Goal: Information Seeking & Learning: Learn about a topic

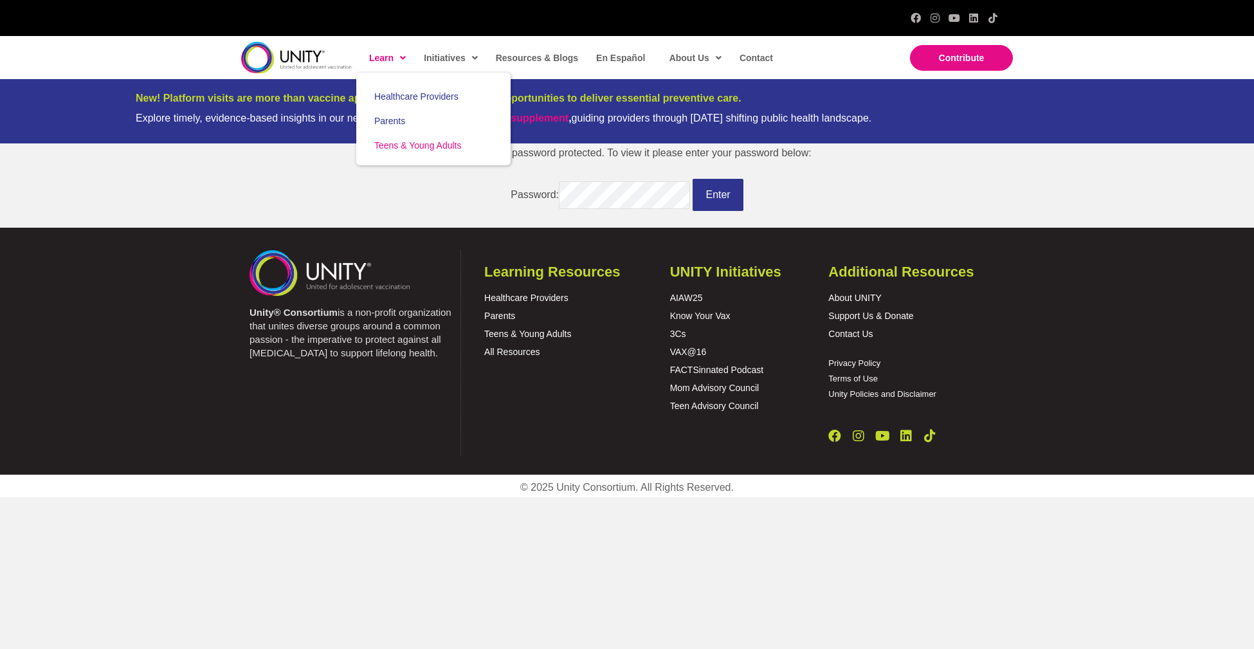
click at [416, 140] on span "Teens & Young Adults" at bounding box center [417, 145] width 87 height 10
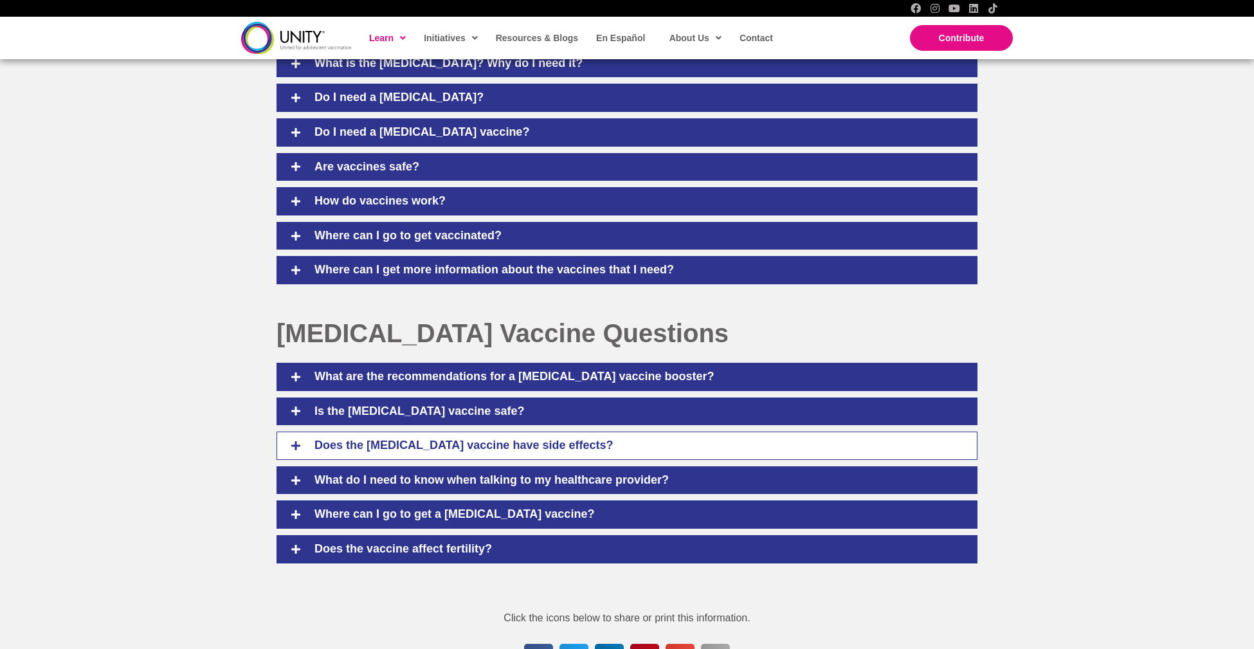
scroll to position [489, 0]
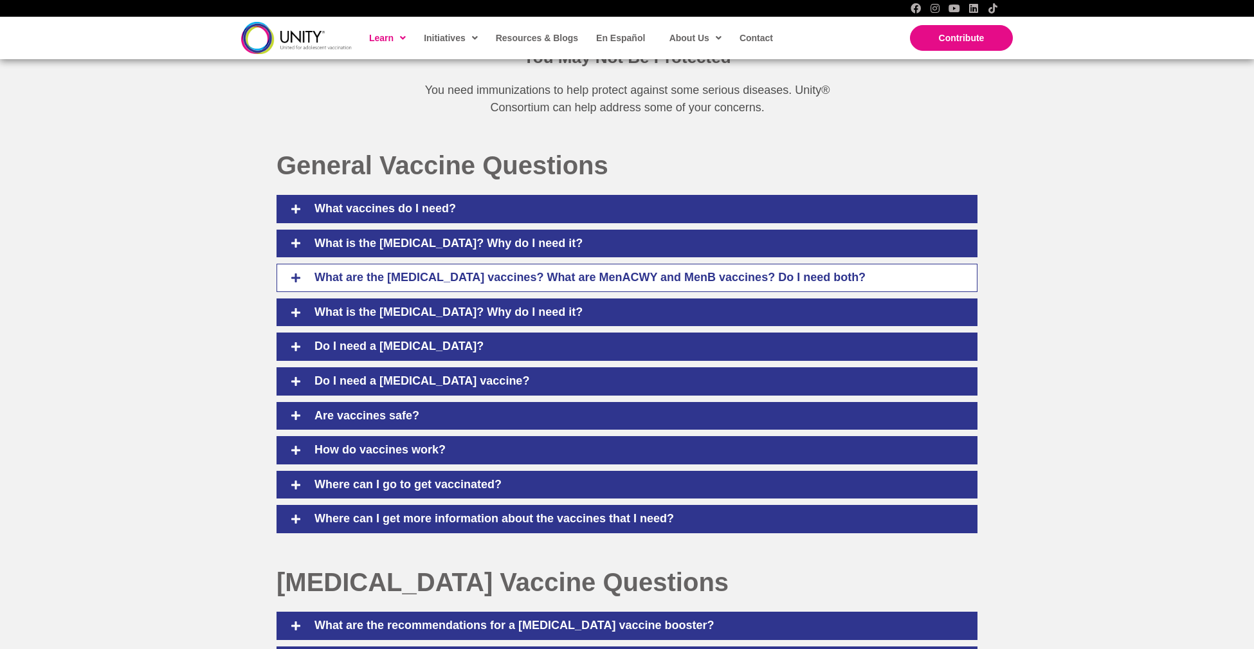
click at [488, 284] on div "What are the [MEDICAL_DATA] vaccines? What are MenACWY and MenB vaccines? Do I …" at bounding box center [626, 278] width 701 height 28
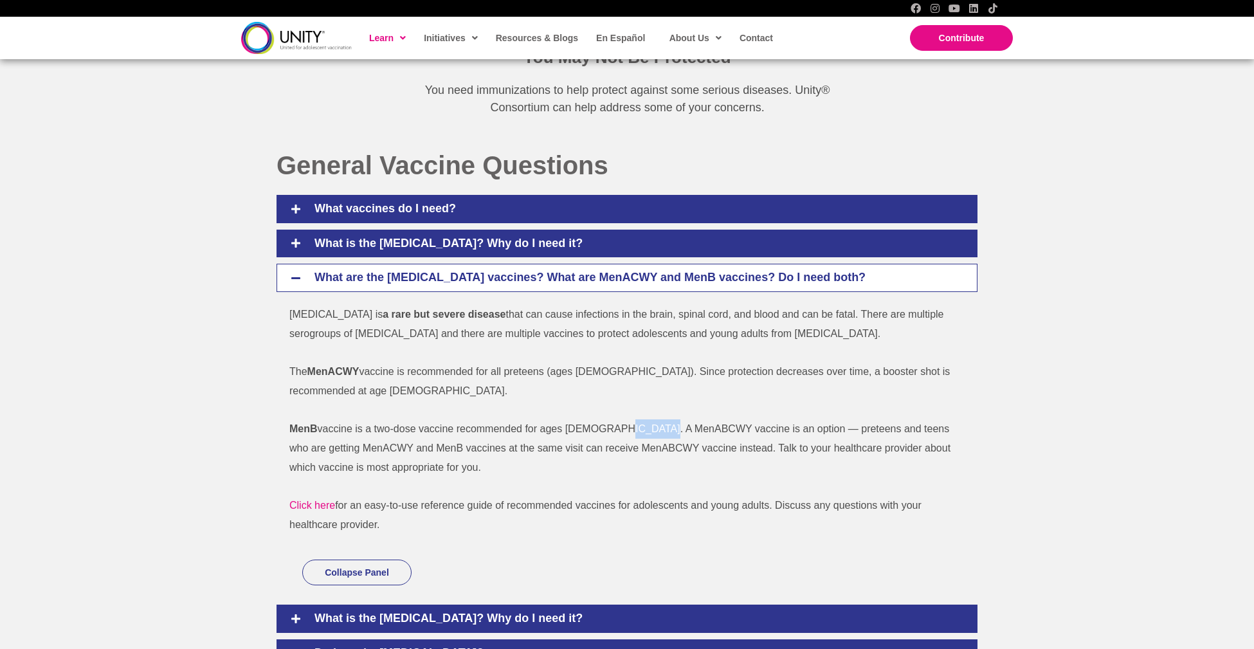
drag, startPoint x: 611, startPoint y: 446, endPoint x: 666, endPoint y: 446, distance: 55.3
click at [666, 446] on p "MenB vaccine is a two-dose vaccine recommended for ages [DEMOGRAPHIC_DATA]. A M…" at bounding box center [620, 447] width 662 height 57
copy p "MenABCWY"
click at [329, 377] on strong "MenACWY" at bounding box center [333, 371] width 52 height 11
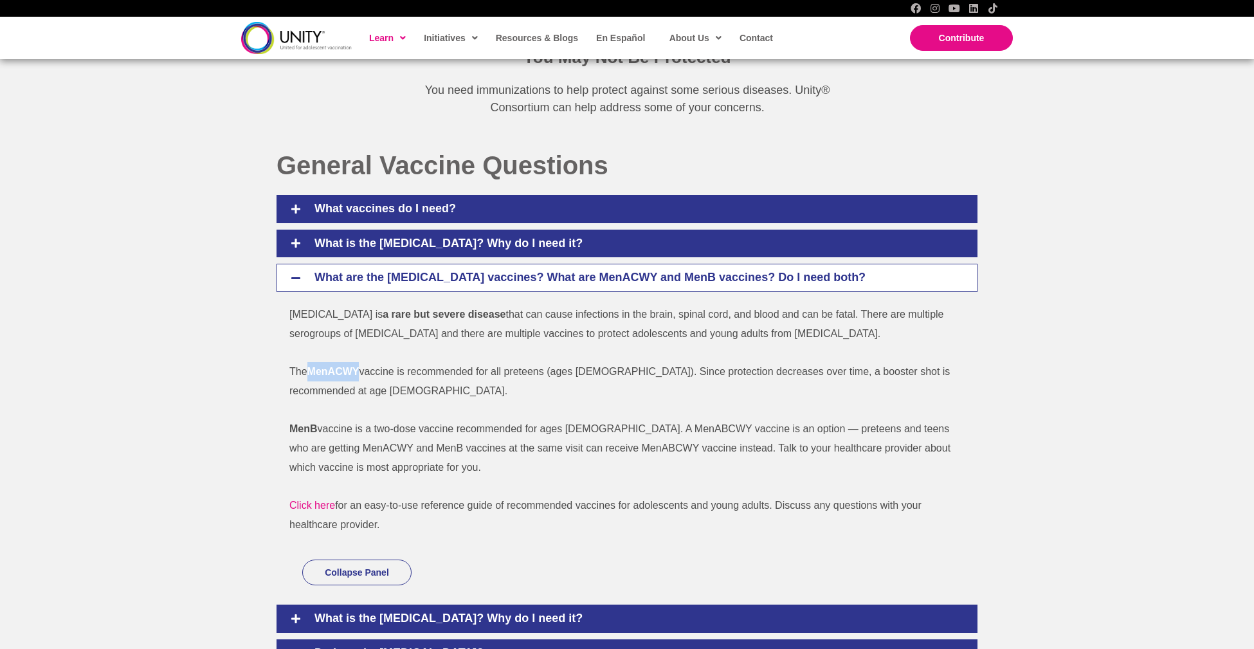
copy strong "MenACWY"
